Goal: Transaction & Acquisition: Purchase product/service

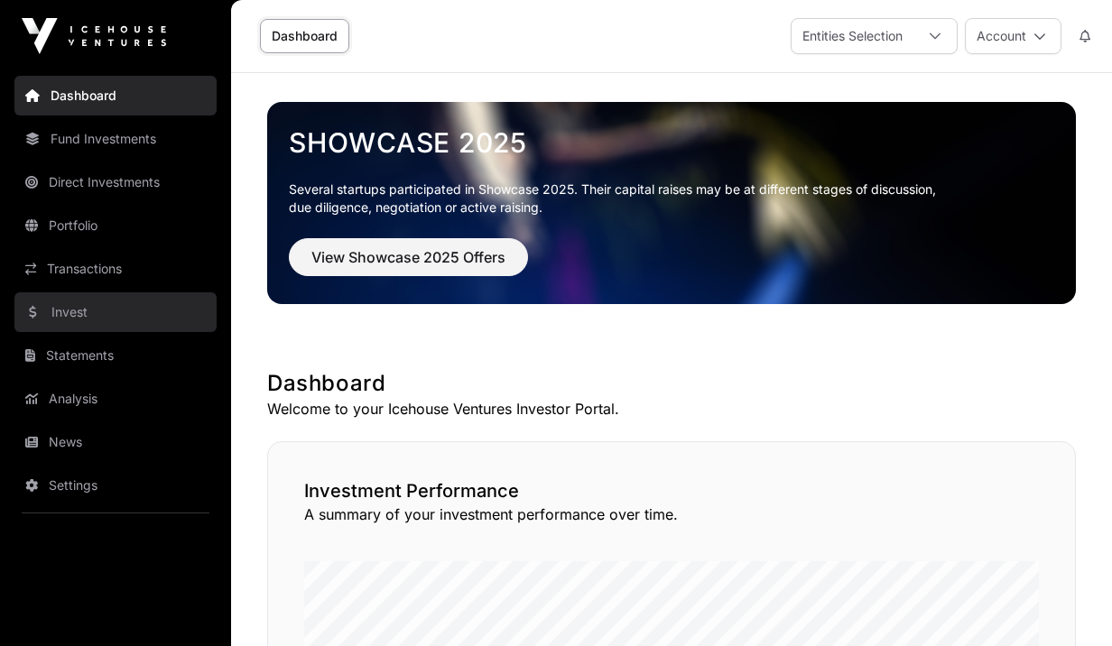
click at [53, 313] on link "Invest" at bounding box center [115, 312] width 202 height 40
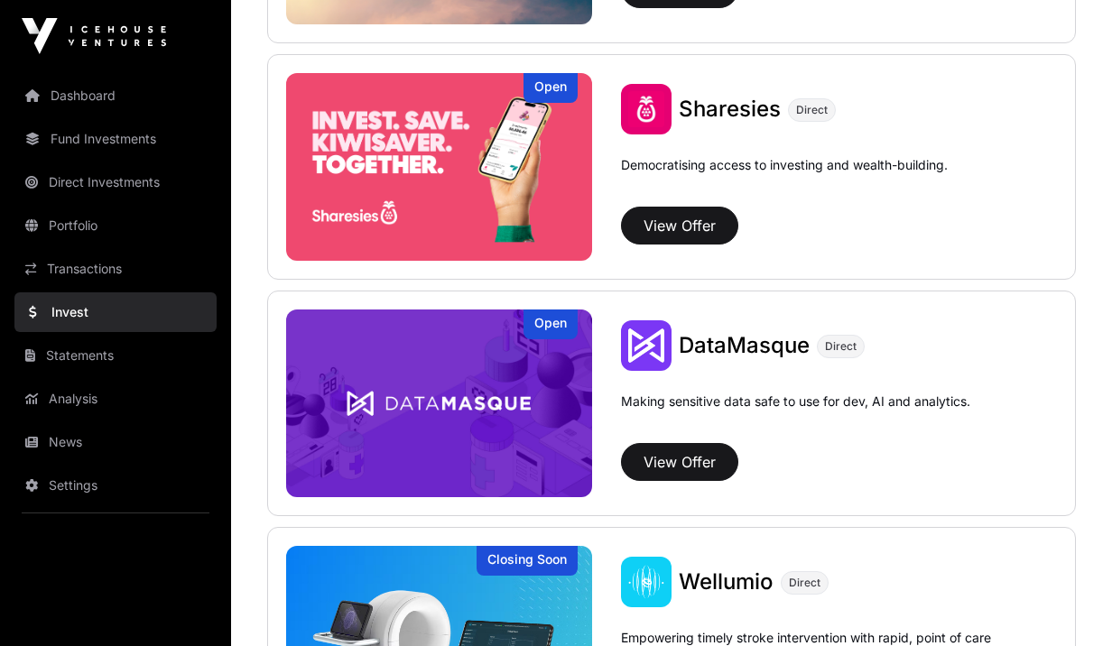
scroll to position [2323, 0]
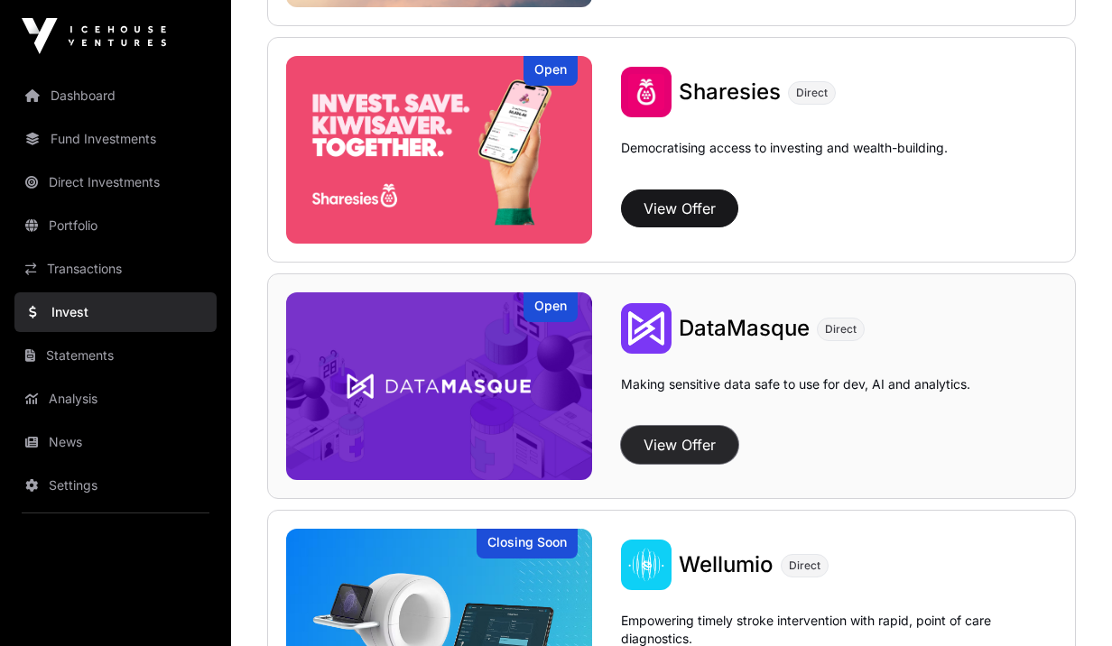
click at [602, 459] on button "View Offer" at bounding box center [679, 445] width 117 height 38
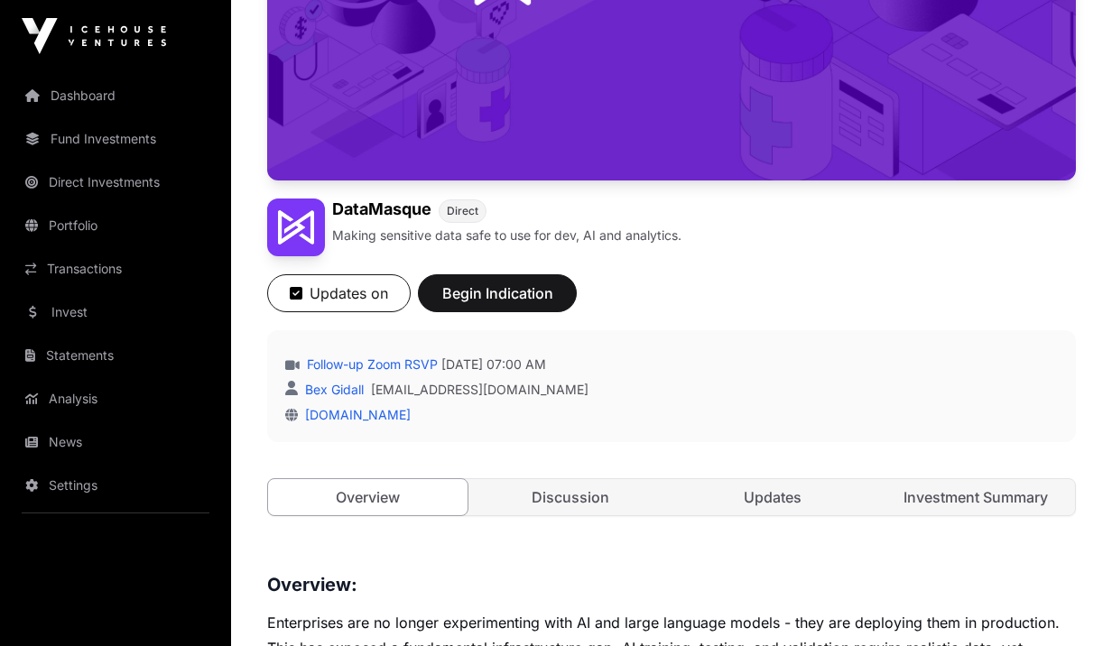
scroll to position [385, 0]
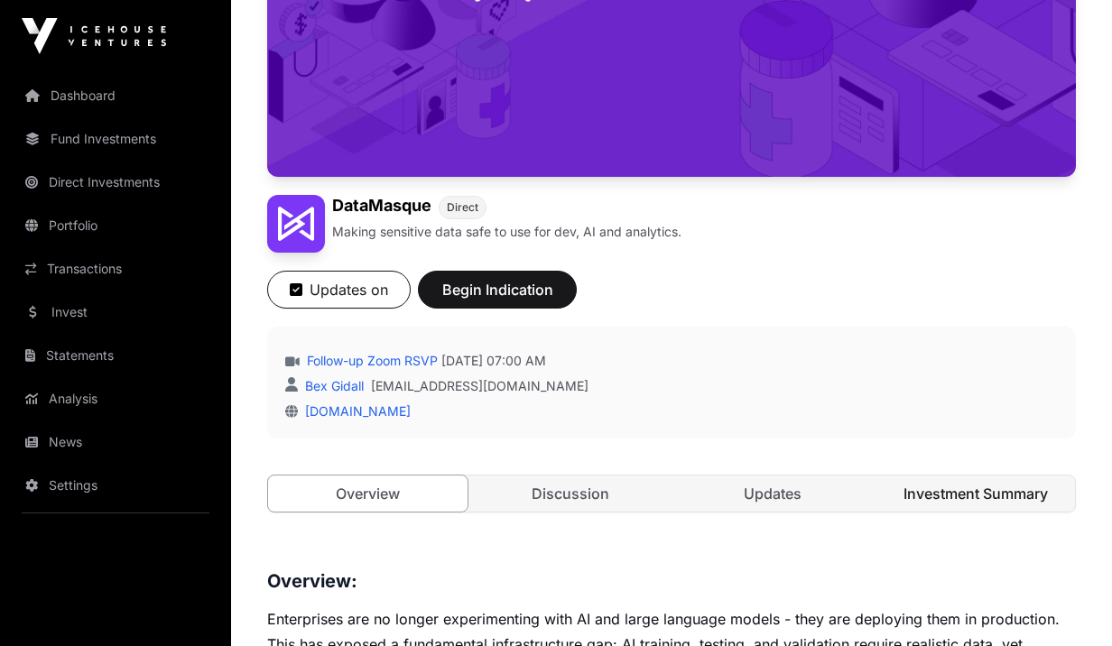
click at [602, 505] on link "Investment Summary" at bounding box center [975, 494] width 199 height 36
